Goal: Task Accomplishment & Management: Complete application form

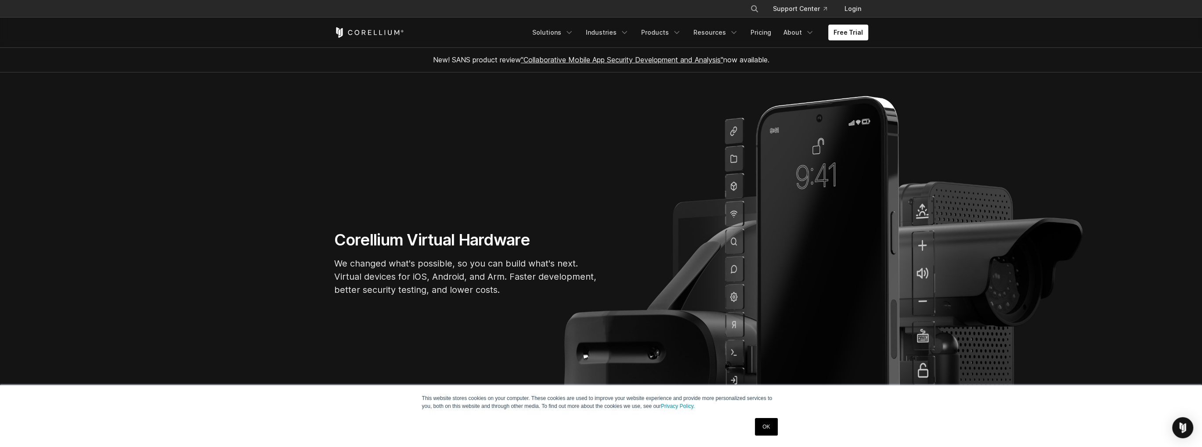
click at [768, 429] on link "OK" at bounding box center [766, 427] width 22 height 18
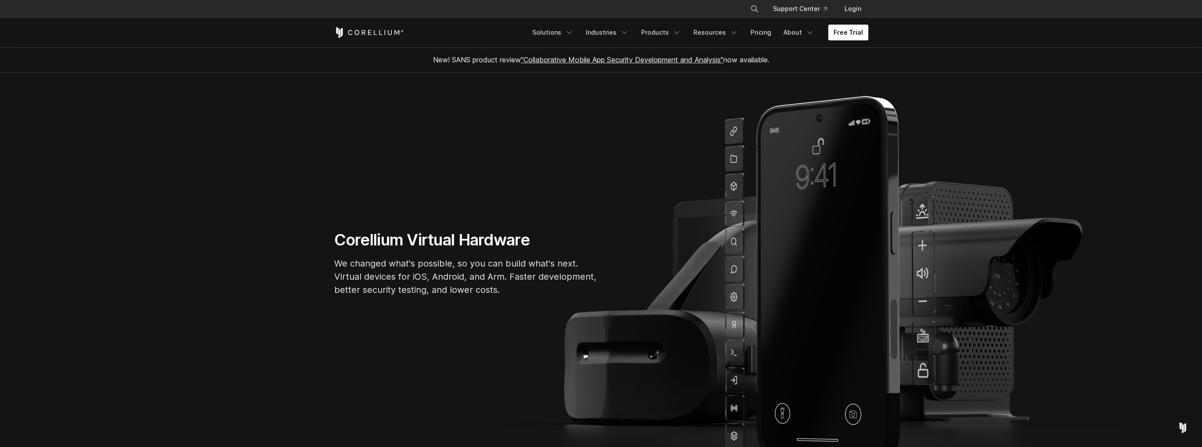
click at [838, 32] on link "Free Trial" at bounding box center [848, 33] width 40 height 16
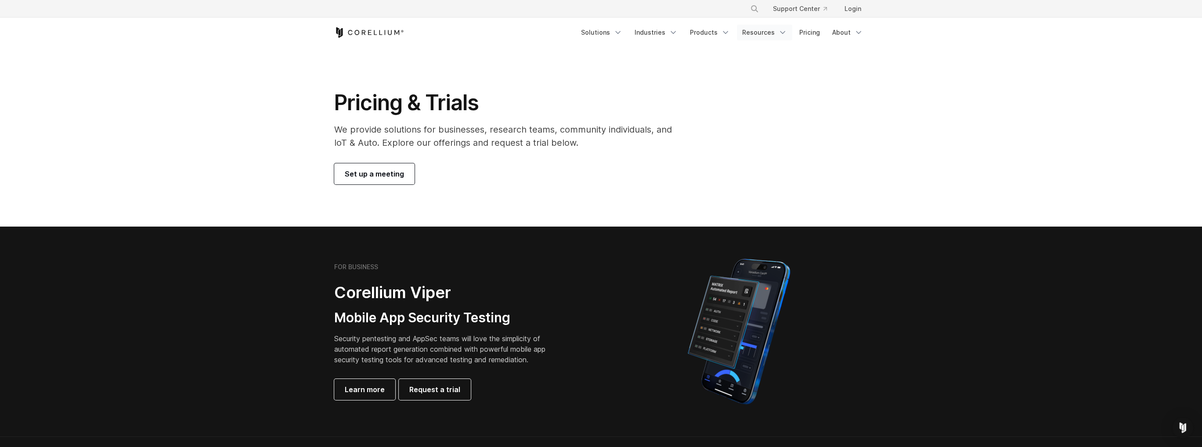
click at [780, 29] on icon "Navigation Menu" at bounding box center [782, 32] width 9 height 9
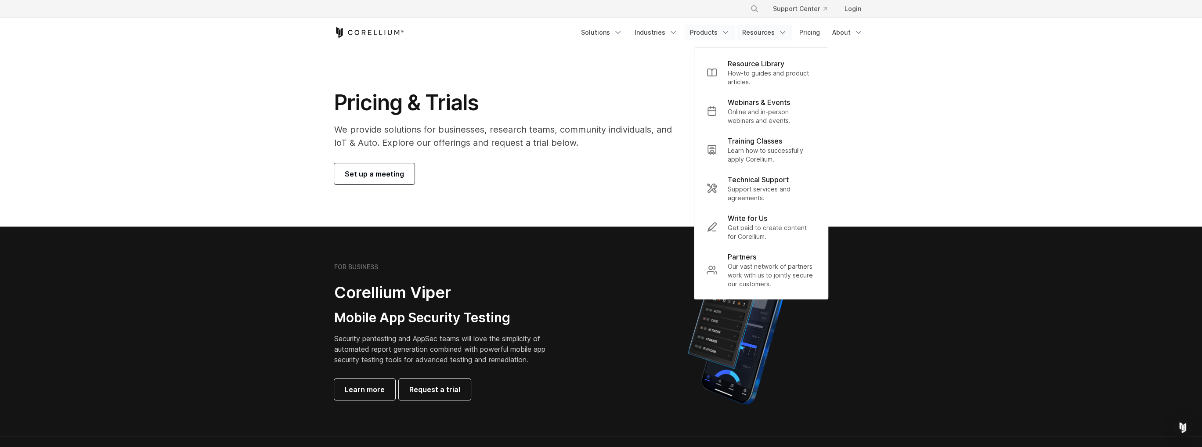
click at [723, 36] on link "Products" at bounding box center [710, 33] width 51 height 16
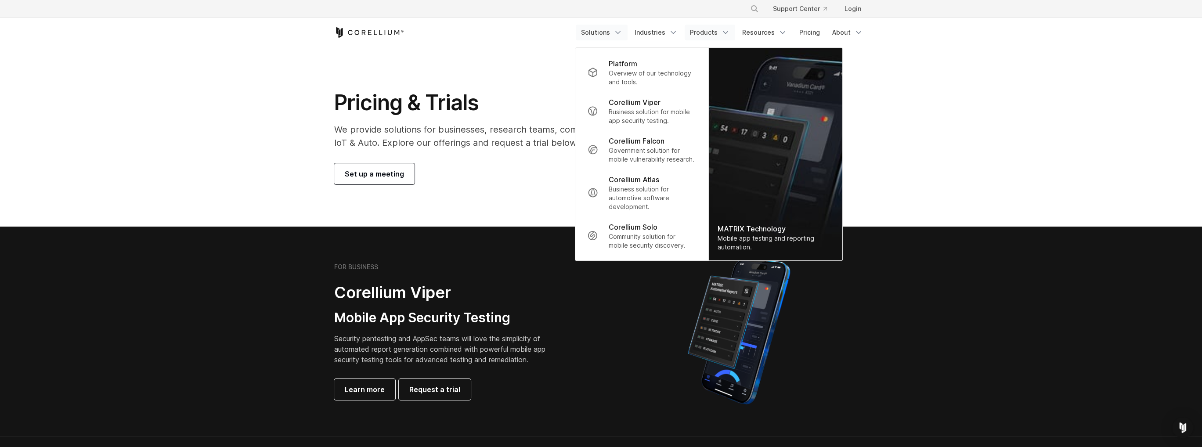
click at [611, 35] on link "Solutions" at bounding box center [602, 33] width 52 height 16
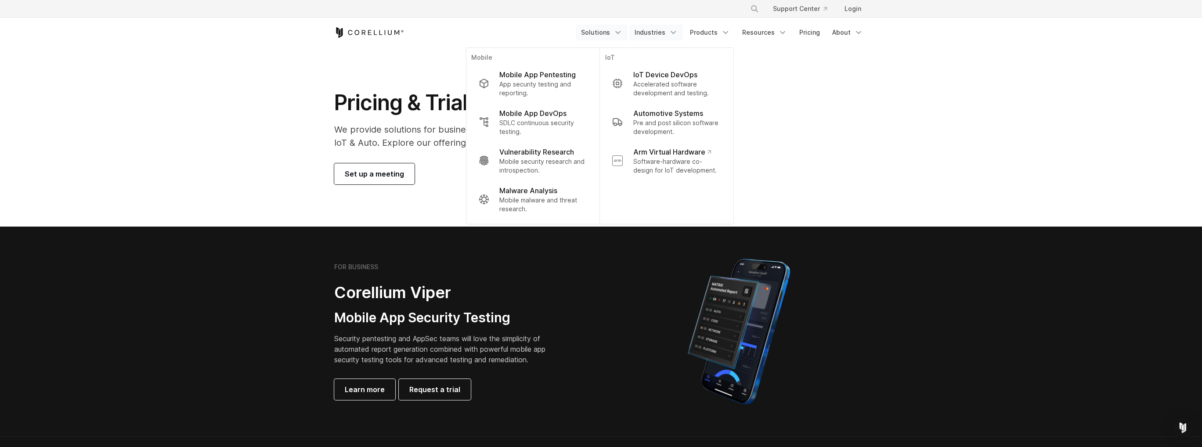
click at [648, 32] on link "Industries" at bounding box center [656, 33] width 54 height 16
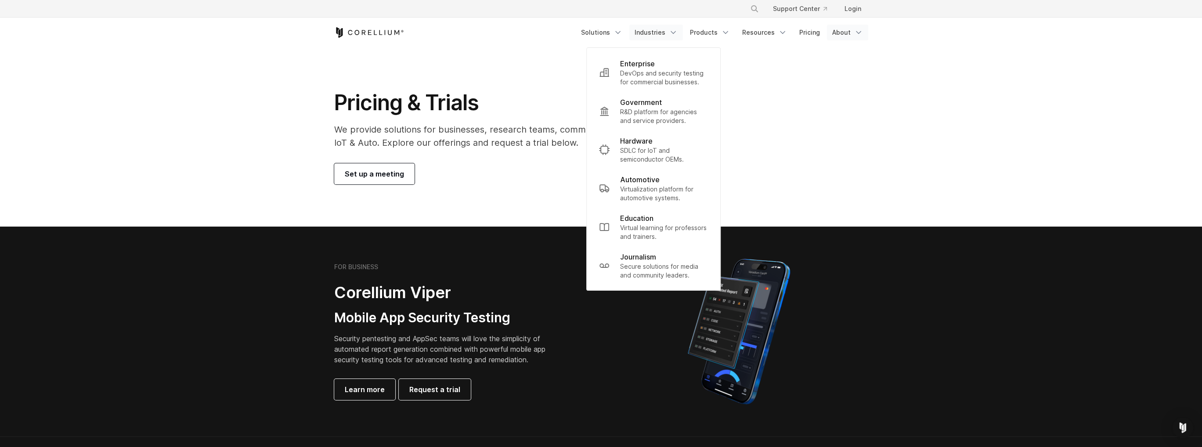
click at [850, 29] on link "About" at bounding box center [847, 33] width 41 height 16
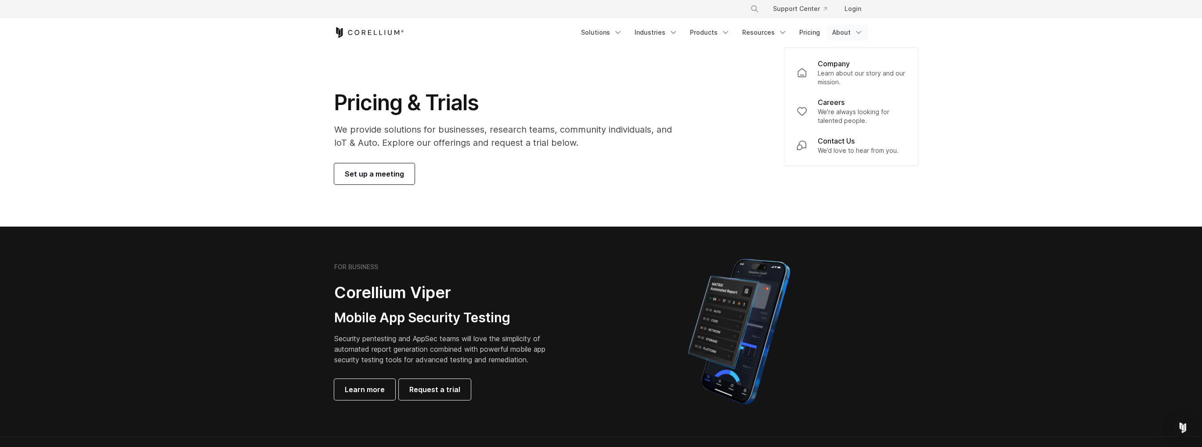
click at [356, 19] on div "Free Trial Solutions" at bounding box center [601, 33] width 534 height 30
click at [361, 29] on icon "Corellium Home" at bounding box center [369, 32] width 70 height 11
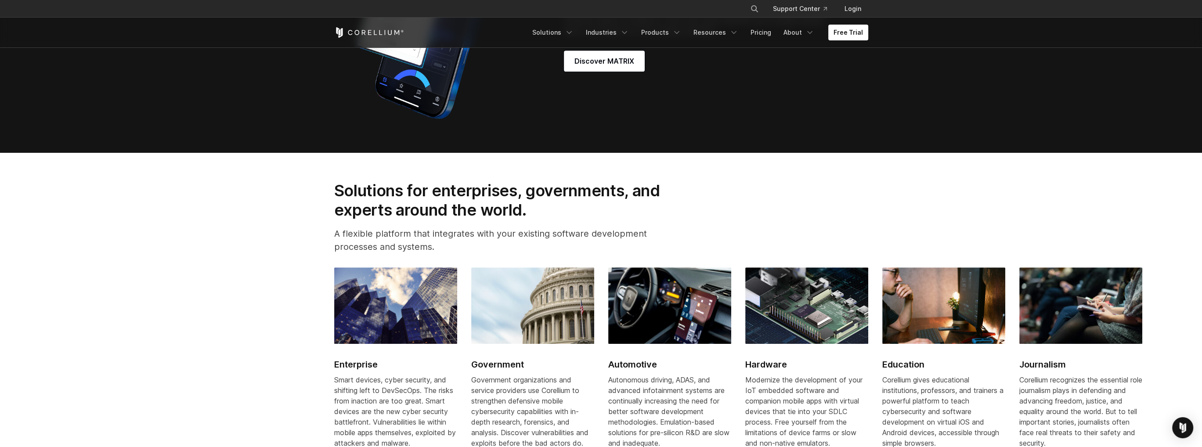
scroll to position [1098, 0]
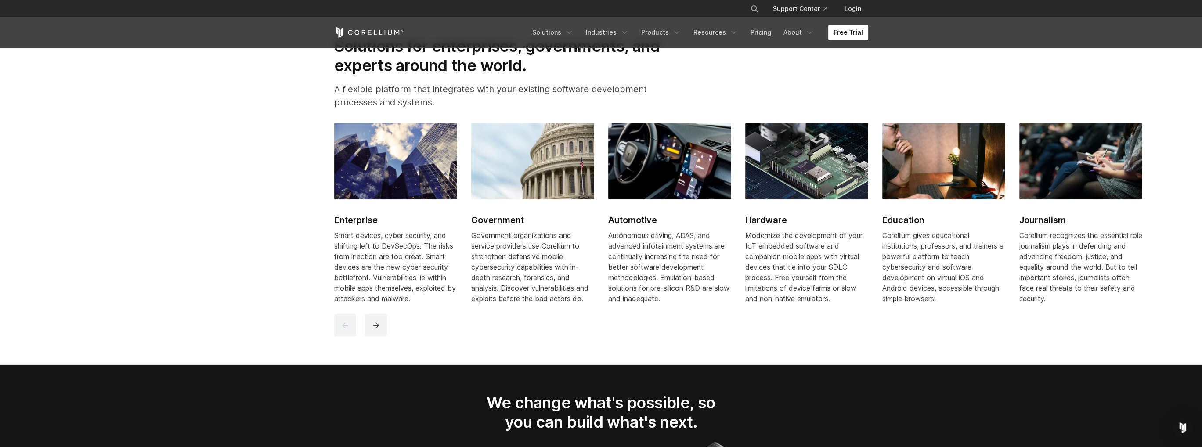
click at [357, 224] on h2 "Enterprise" at bounding box center [395, 219] width 123 height 13
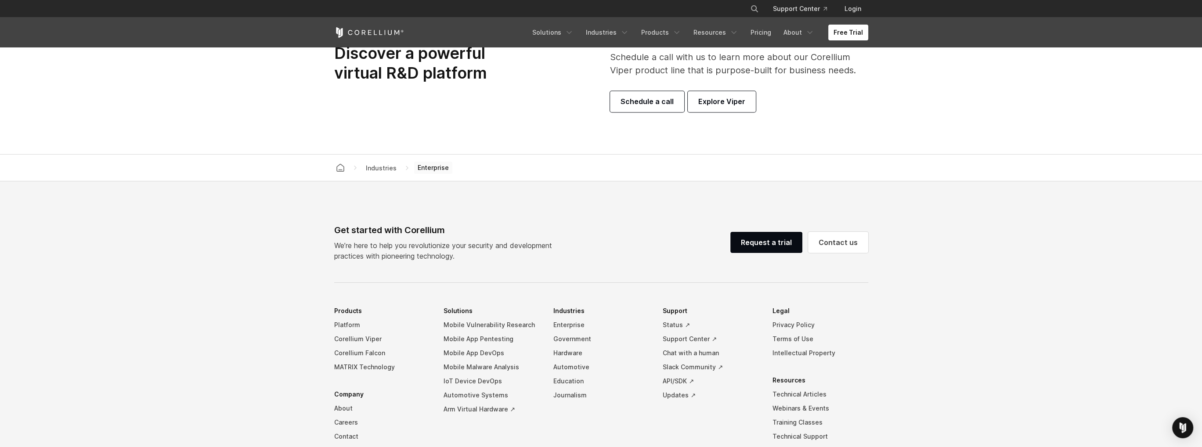
scroll to position [2811, 0]
click at [773, 252] on link "Request a trial" at bounding box center [766, 241] width 72 height 21
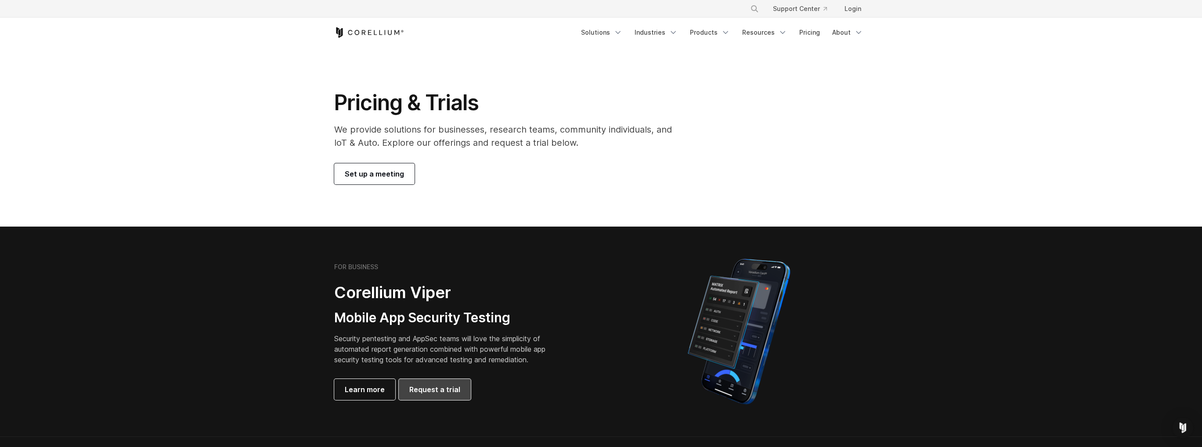
click at [445, 389] on span "Request a trial" at bounding box center [434, 389] width 51 height 11
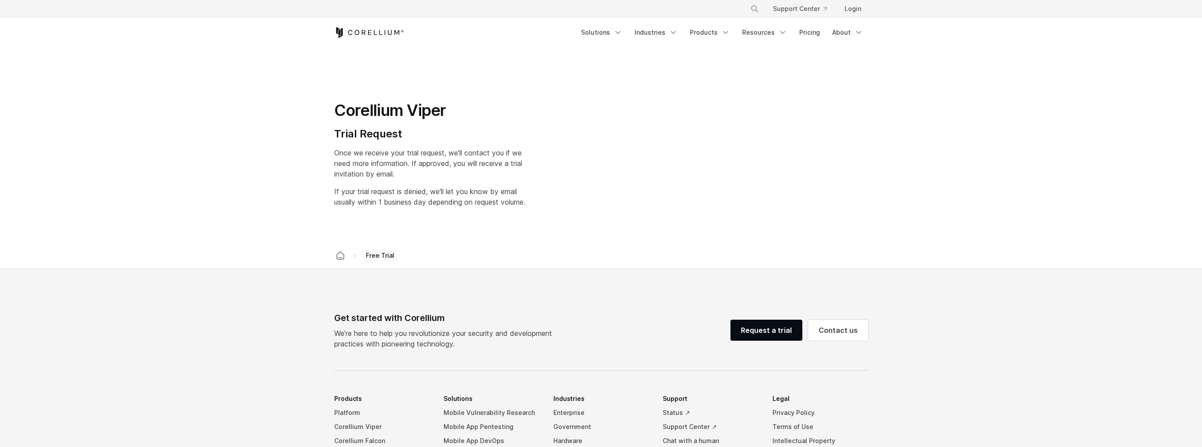
select select "**"
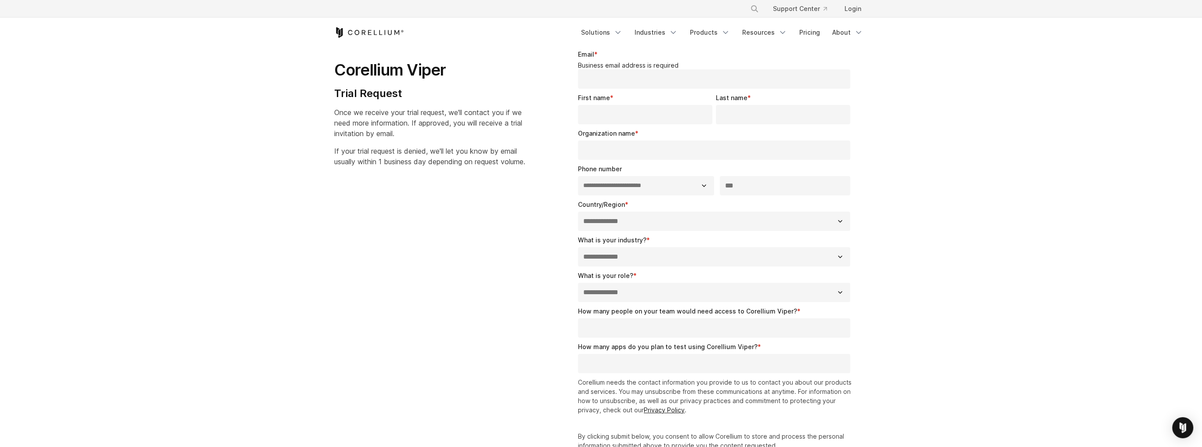
scroll to position [44, 0]
